Goal: Find specific fact: Find specific fact

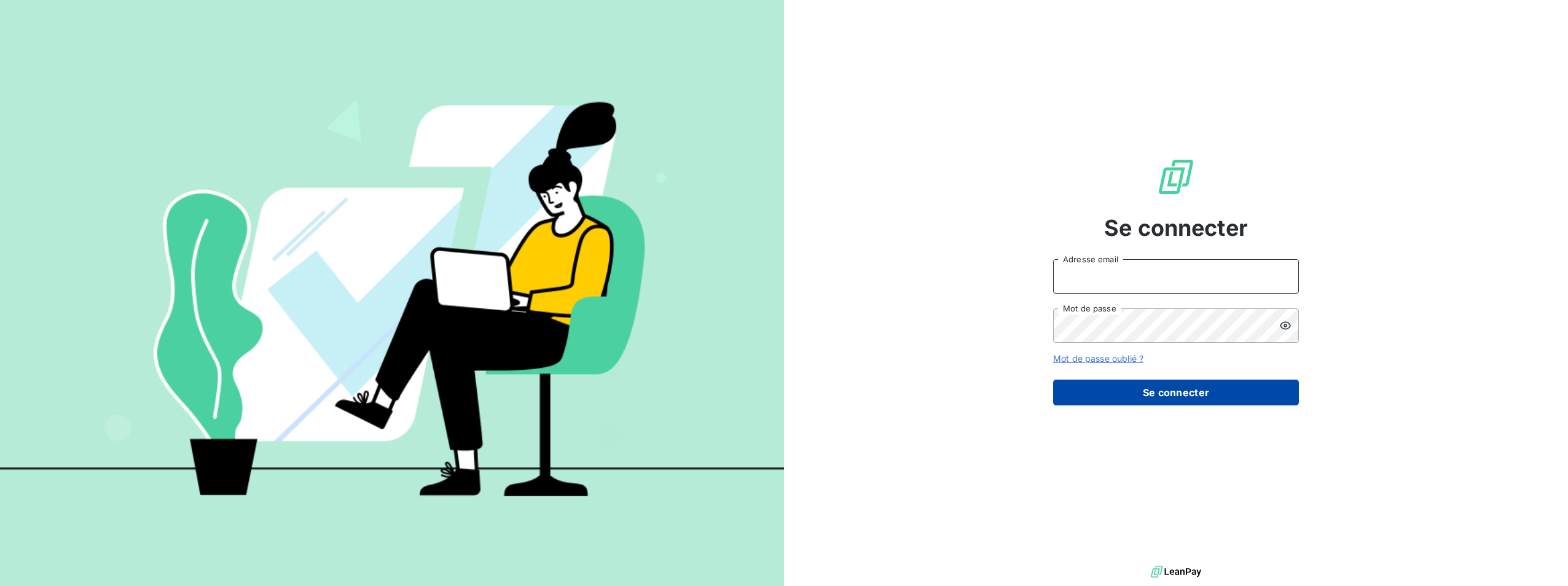
type input "[PERSON_NAME][EMAIL_ADDRESS][DOMAIN_NAME]"
click at [1150, 390] on button "Se connecter" at bounding box center [1176, 392] width 246 height 26
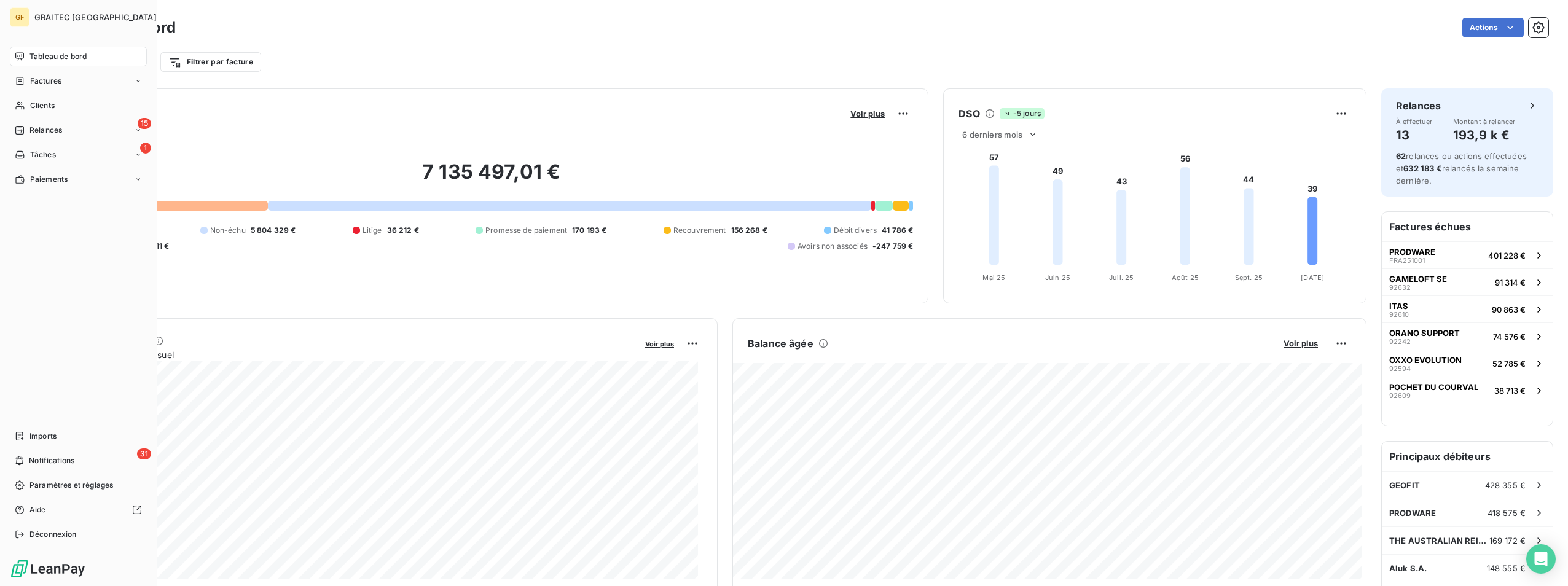
click at [78, 117] on nav "Tableau de bord Factures Clients 15 Relances 1 Tâches Paiements" at bounding box center [78, 117] width 137 height 142
click at [89, 109] on div "Clients" at bounding box center [78, 105] width 137 height 20
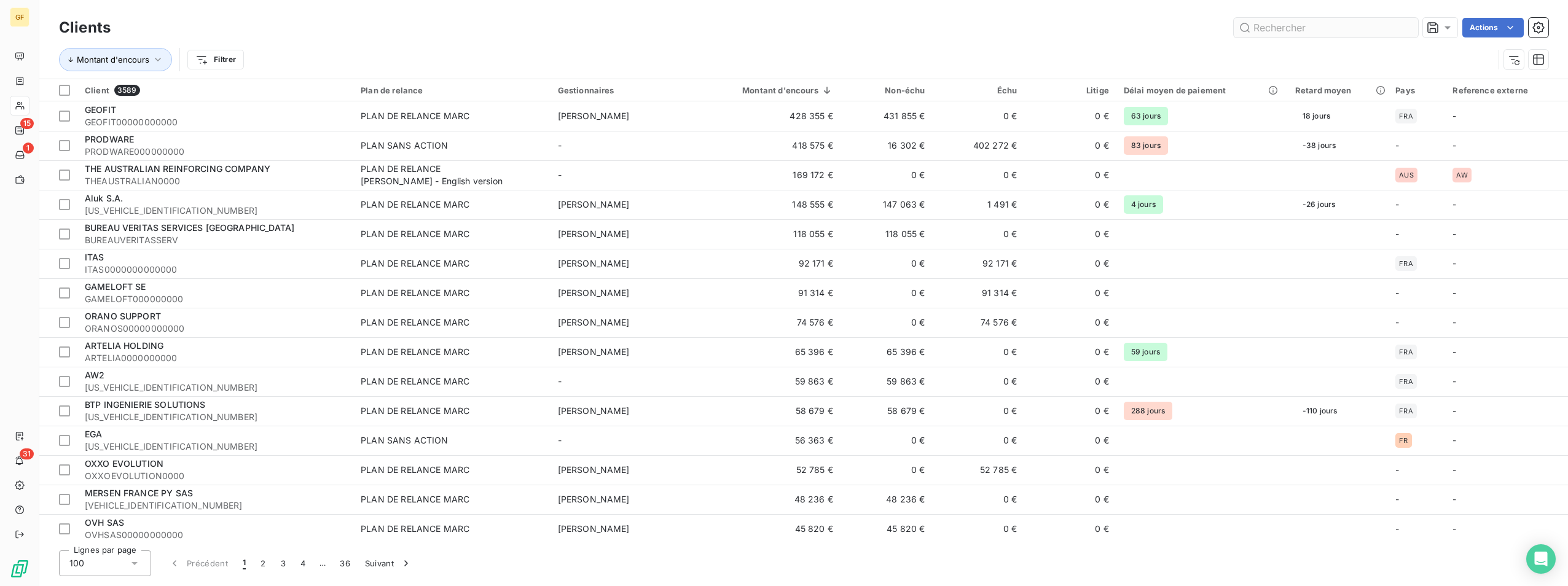
click at [1357, 26] on input "text" at bounding box center [1326, 27] width 184 height 20
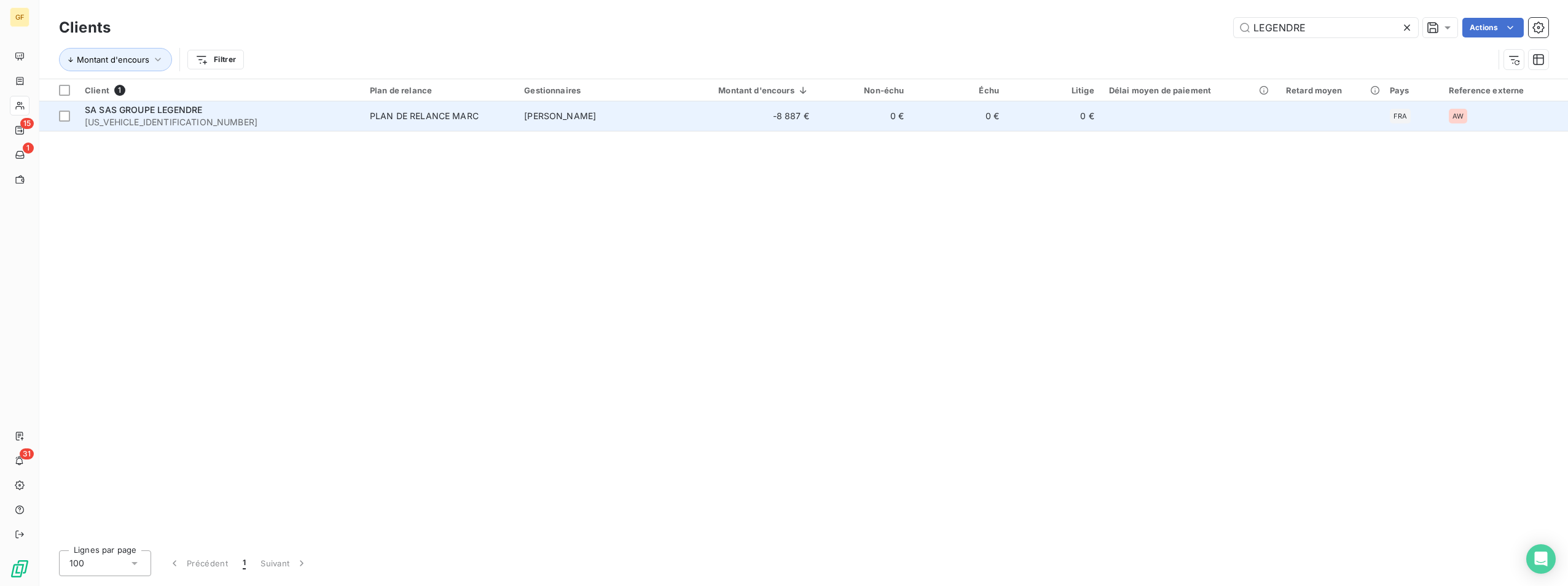
type input "LEGENDRE"
click at [717, 120] on td "-8 887 €" at bounding box center [744, 116] width 145 height 30
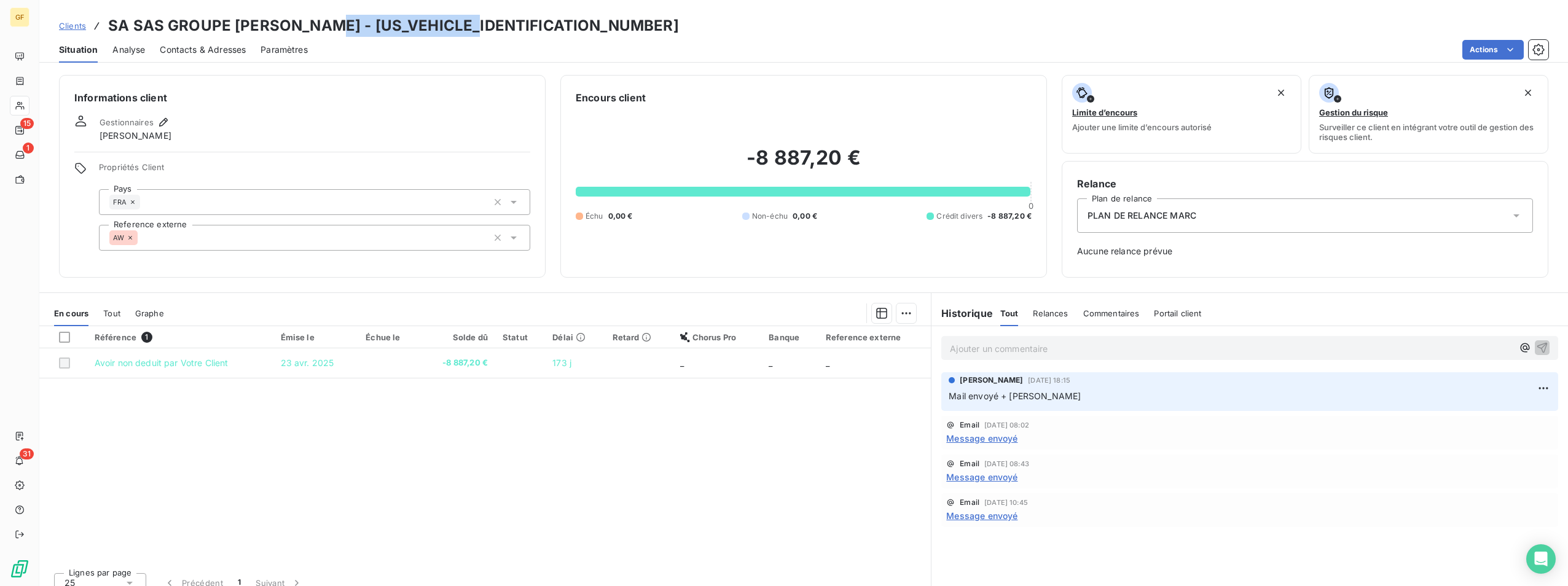
drag, startPoint x: 323, startPoint y: 26, endPoint x: 613, endPoint y: 25, distance: 290.0
click at [613, 25] on div "Clients SA SAS GROUPE [PERSON_NAME] - [US_VEHICLE_IDENTIFICATION_NUMBER]" at bounding box center [804, 26] width 1529 height 22
copy h3 "[US_VEHICLE_IDENTIFICATION_NUMBER]"
